Goal: Obtain resource: Obtain resource

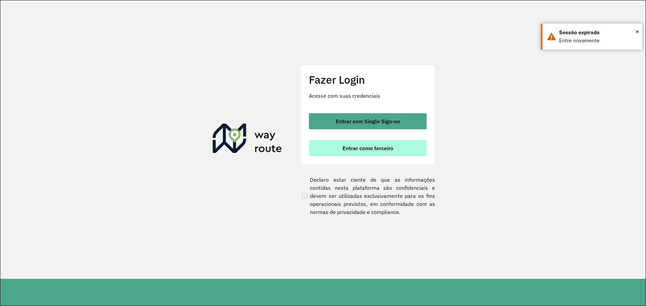
click at [362, 146] on span "Entrar como terceiro" at bounding box center [367, 148] width 51 height 5
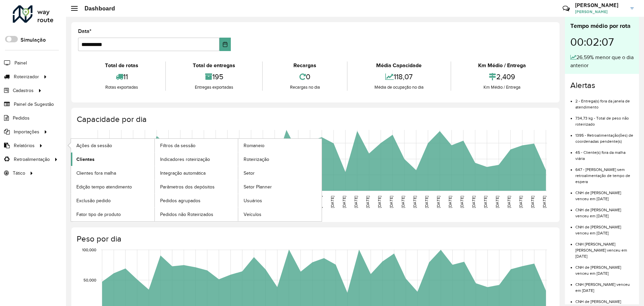
click at [121, 164] on link "Clientes" at bounding box center [112, 159] width 83 height 13
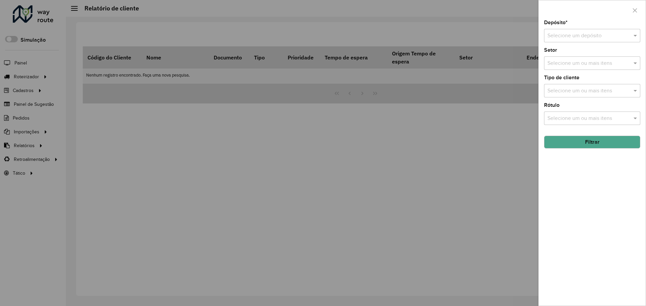
click at [563, 34] on input "text" at bounding box center [585, 36] width 76 height 8
click at [586, 56] on div "Ouribram" at bounding box center [591, 54] width 95 height 11
click at [581, 145] on button "Filtrar" at bounding box center [592, 142] width 96 height 13
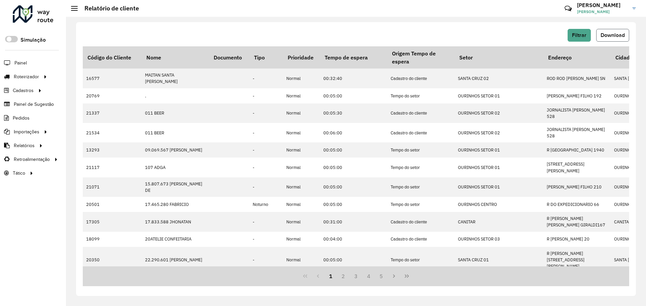
click at [600, 36] on span "Download" at bounding box center [612, 35] width 24 height 6
click at [26, 118] on span "Pedidos" at bounding box center [21, 118] width 17 height 7
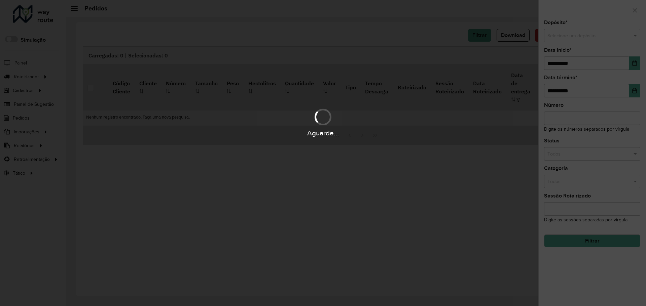
click at [614, 38] on hb-app "Aguarde... Pop-up bloqueado! Seu navegador bloqueou automáticamente a abertura …" at bounding box center [323, 153] width 646 height 306
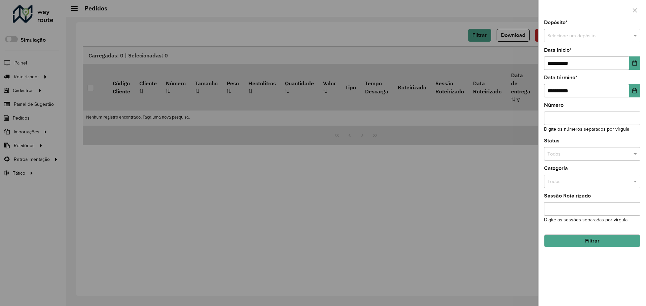
click at [614, 38] on input "text" at bounding box center [585, 35] width 76 height 7
click at [595, 50] on div "Ouribram" at bounding box center [591, 54] width 95 height 11
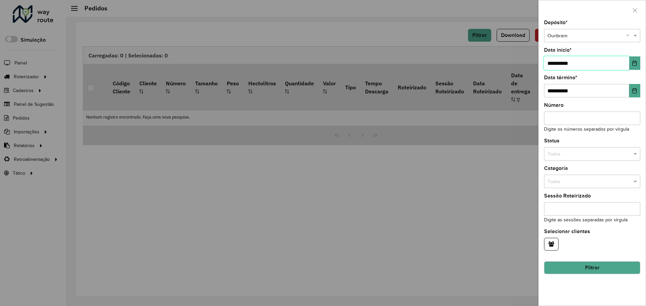
drag, startPoint x: 584, startPoint y: 58, endPoint x: 497, endPoint y: 64, distance: 86.6
click at [497, 64] on body "Aguarde... Pop-up bloqueado! Seu navegador bloqueou automáticamente a abertura …" at bounding box center [323, 153] width 646 height 306
type input "**********"
click at [623, 135] on div "**********" at bounding box center [591, 163] width 107 height 286
click at [619, 269] on button "Filtrar" at bounding box center [592, 268] width 96 height 13
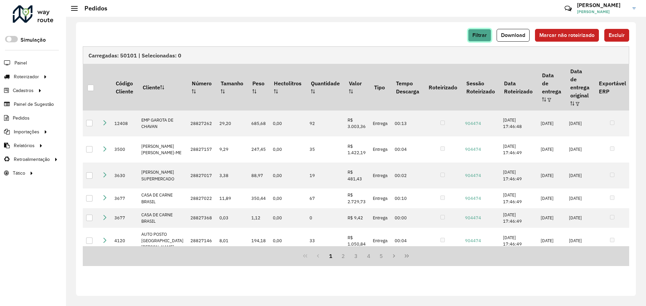
click at [480, 34] on span "Filtrar" at bounding box center [479, 35] width 14 height 6
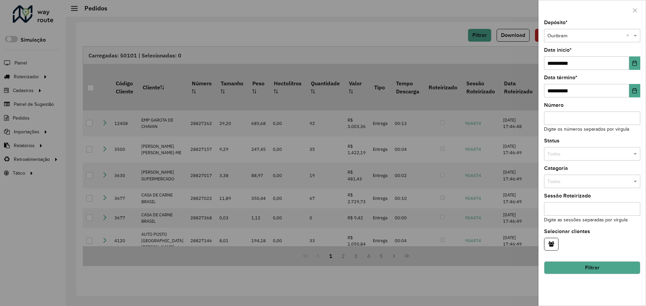
click at [436, 30] on div at bounding box center [323, 153] width 646 height 306
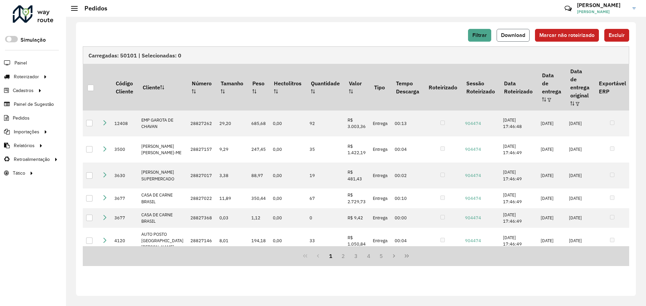
click at [510, 31] on button "Download" at bounding box center [512, 35] width 33 height 13
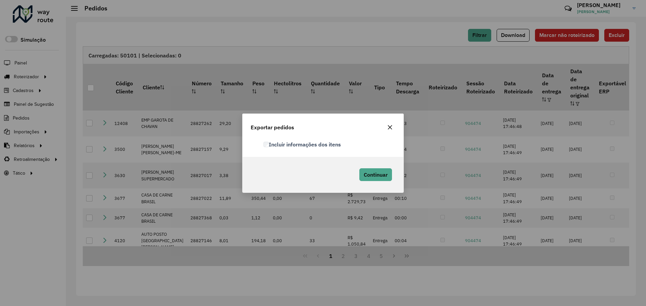
click at [338, 146] on label "Incluir informações dos itens" at bounding box center [301, 145] width 77 height 8
click at [376, 182] on div "Continuar" at bounding box center [374, 175] width 42 height 20
click at [376, 178] on span "Continuar" at bounding box center [375, 174] width 24 height 7
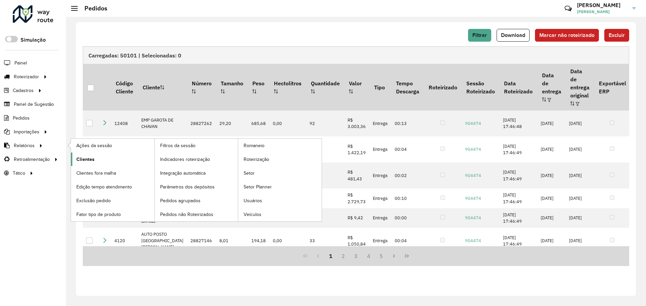
click at [104, 163] on link "Clientes" at bounding box center [112, 159] width 83 height 13
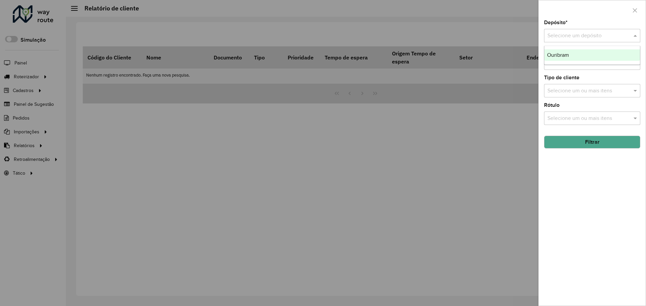
click at [621, 41] on div "Selecione um depósito" at bounding box center [592, 35] width 96 height 13
click at [624, 60] on div "Ouribram" at bounding box center [591, 54] width 95 height 11
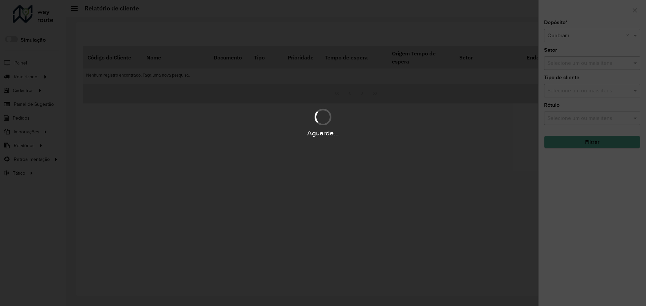
click at [606, 148] on div "Aguarde..." at bounding box center [323, 153] width 646 height 306
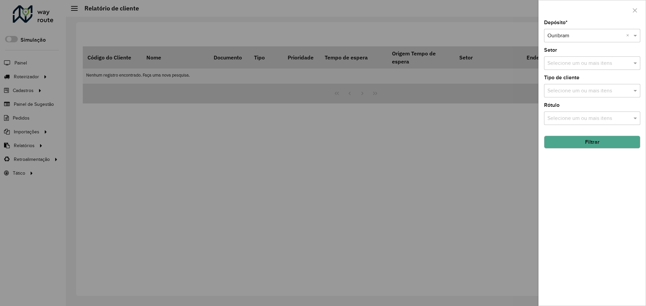
click at [604, 143] on button "Filtrar" at bounding box center [592, 142] width 96 height 13
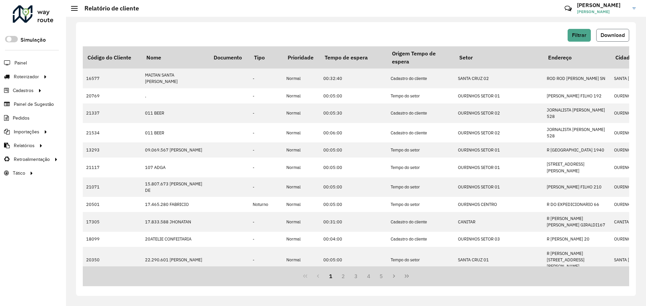
click at [602, 40] on button "Download" at bounding box center [612, 35] width 33 height 13
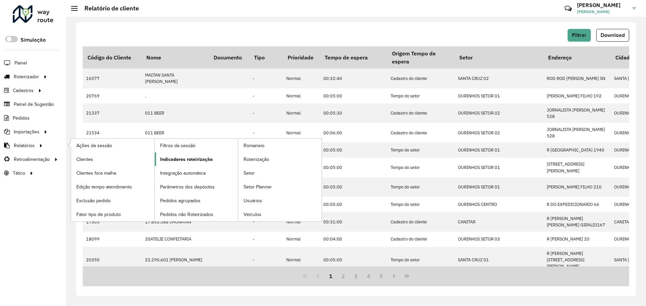
click at [173, 161] on span "Indicadores roteirização" at bounding box center [186, 159] width 52 height 7
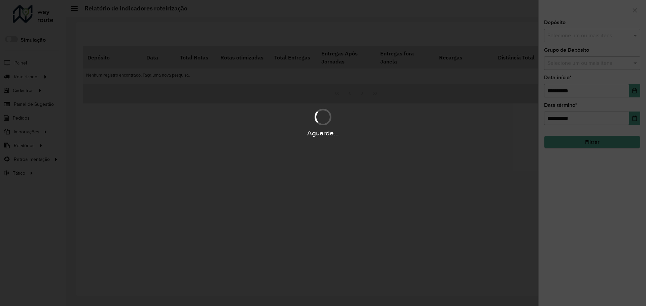
click at [569, 38] on hb-app "Aguarde... Pop-up bloqueado! Seu navegador bloqueou automáticamente a abertura …" at bounding box center [323, 153] width 646 height 306
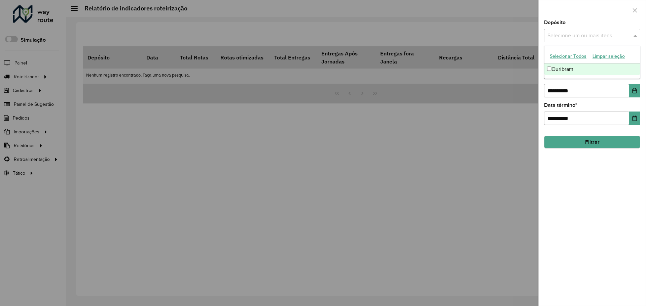
click at [569, 38] on input "text" at bounding box center [588, 36] width 86 height 8
click at [572, 64] on div "Ouribram" at bounding box center [591, 69] width 95 height 11
drag, startPoint x: 586, startPoint y: 91, endPoint x: 536, endPoint y: 87, distance: 50.0
click at [536, 87] on body "Aguarde... Pop-up bloqueado! Seu navegador bloqueou automáticamente a abertura …" at bounding box center [323, 153] width 646 height 306
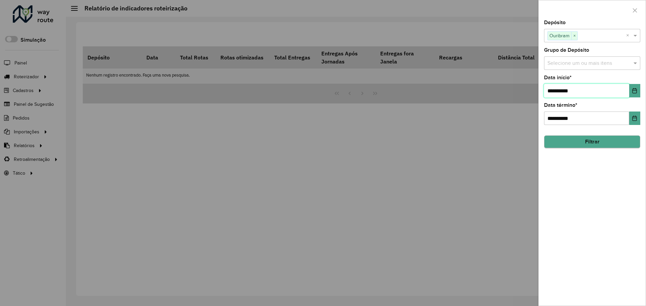
type input "**********"
click at [590, 140] on button "Filtrar" at bounding box center [592, 142] width 96 height 13
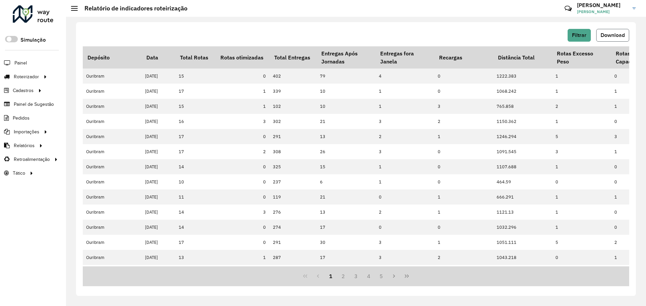
click at [616, 37] on span "Download" at bounding box center [612, 35] width 24 height 6
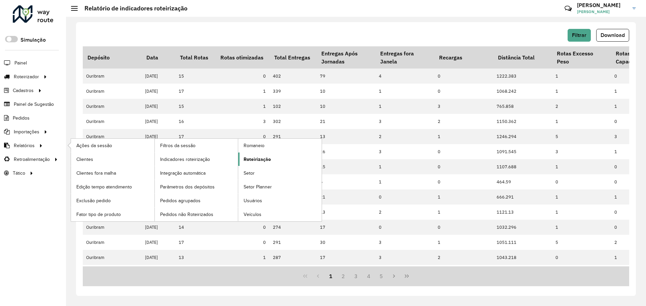
click at [293, 156] on link "Roteirização" at bounding box center [279, 159] width 83 height 13
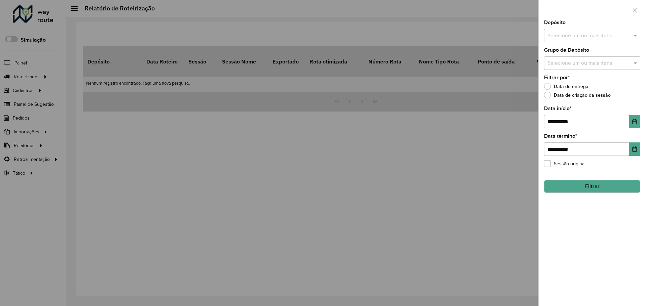
click at [583, 33] on input "text" at bounding box center [588, 36] width 86 height 8
click at [581, 70] on div "Ouribram" at bounding box center [591, 69] width 95 height 11
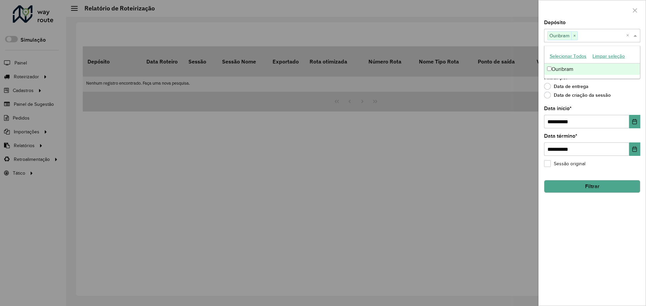
click at [584, 116] on div "**********" at bounding box center [592, 117] width 96 height 22
drag, startPoint x: 590, startPoint y: 125, endPoint x: 453, endPoint y: 126, distance: 137.5
click at [453, 126] on body "Aguarde... Pop-up bloqueado! Seu navegador bloqueou automáticamente a abertura …" at bounding box center [323, 153] width 646 height 306
type input "**********"
click at [585, 187] on button "Filtrar" at bounding box center [592, 186] width 96 height 13
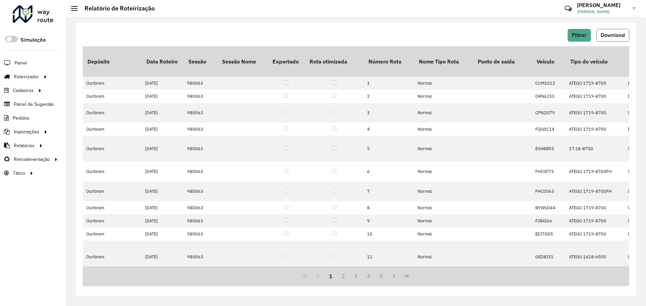
click at [604, 33] on span "Download" at bounding box center [612, 35] width 24 height 6
